Goal: Browse casually

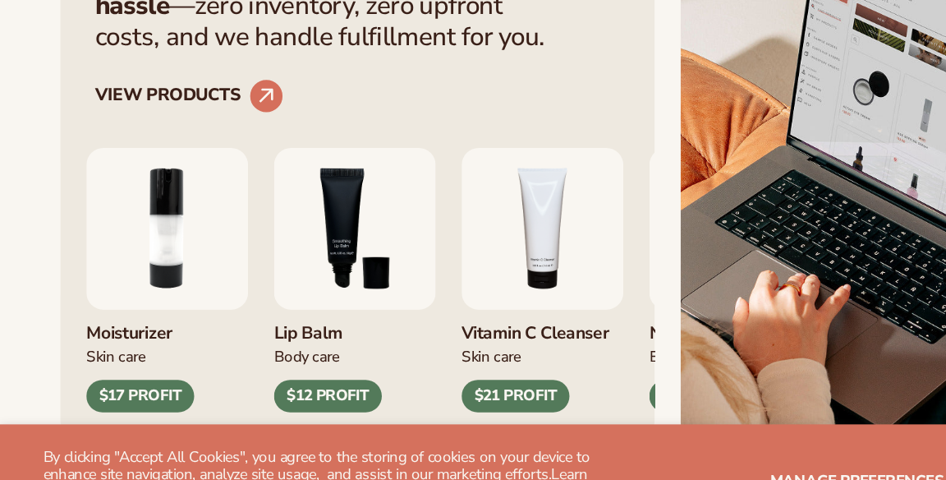
scroll to position [596, 0]
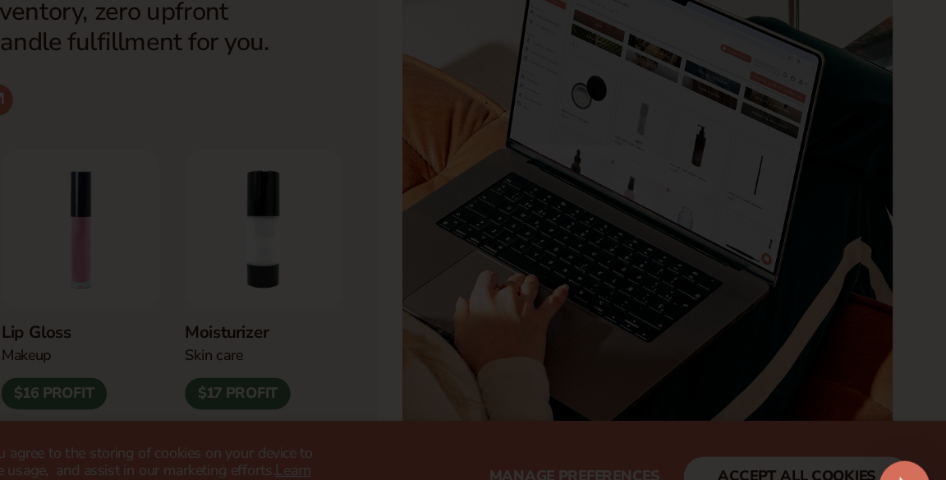
click at [777, 62] on circle at bounding box center [772, 52] width 17 height 17
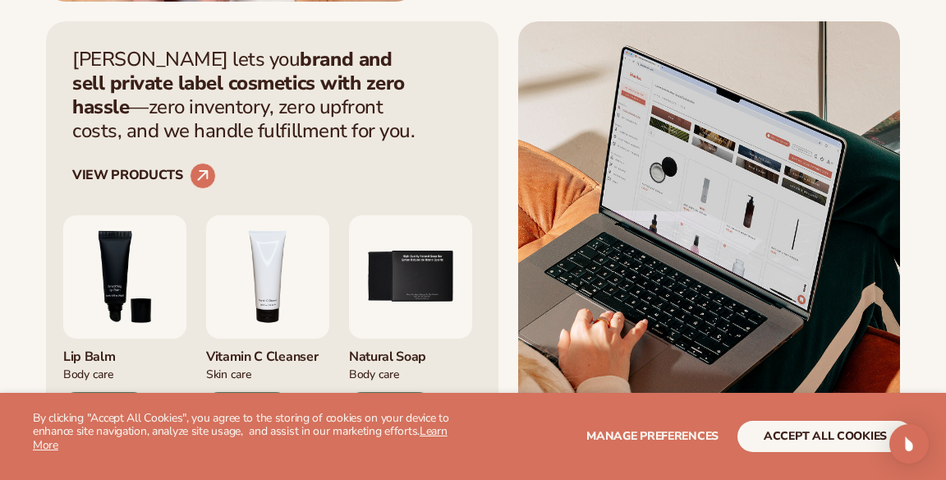
scroll to position [585, 0]
